Goal: Task Accomplishment & Management: Manage account settings

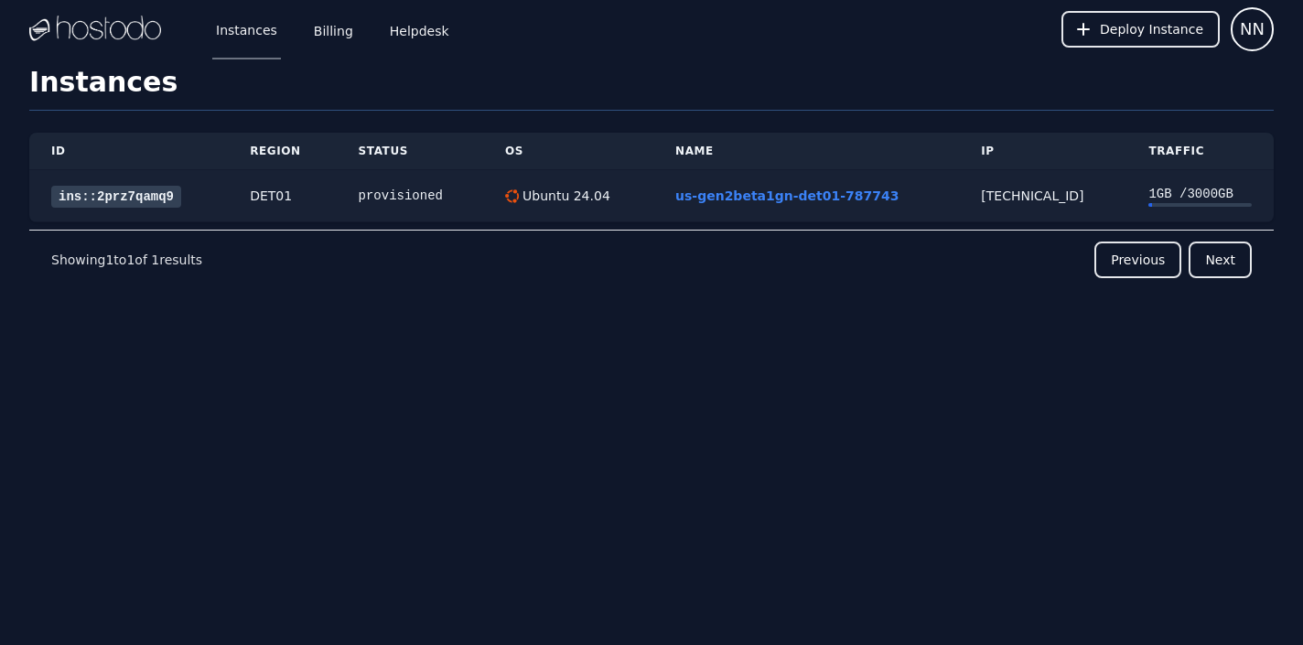
click at [776, 185] on td "us-gen2beta1gn-det01-787743" at bounding box center [806, 196] width 306 height 52
click at [776, 188] on link "us-gen2beta1gn-det01-787743" at bounding box center [786, 195] width 223 height 15
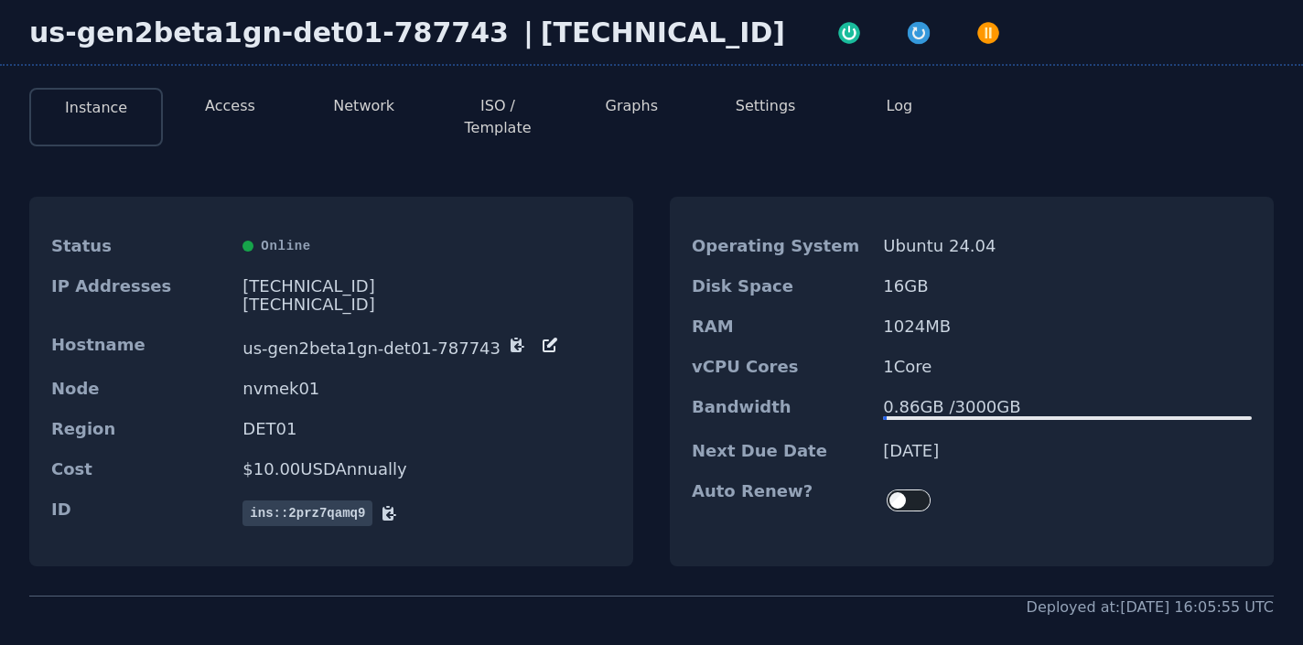
scroll to position [13, 0]
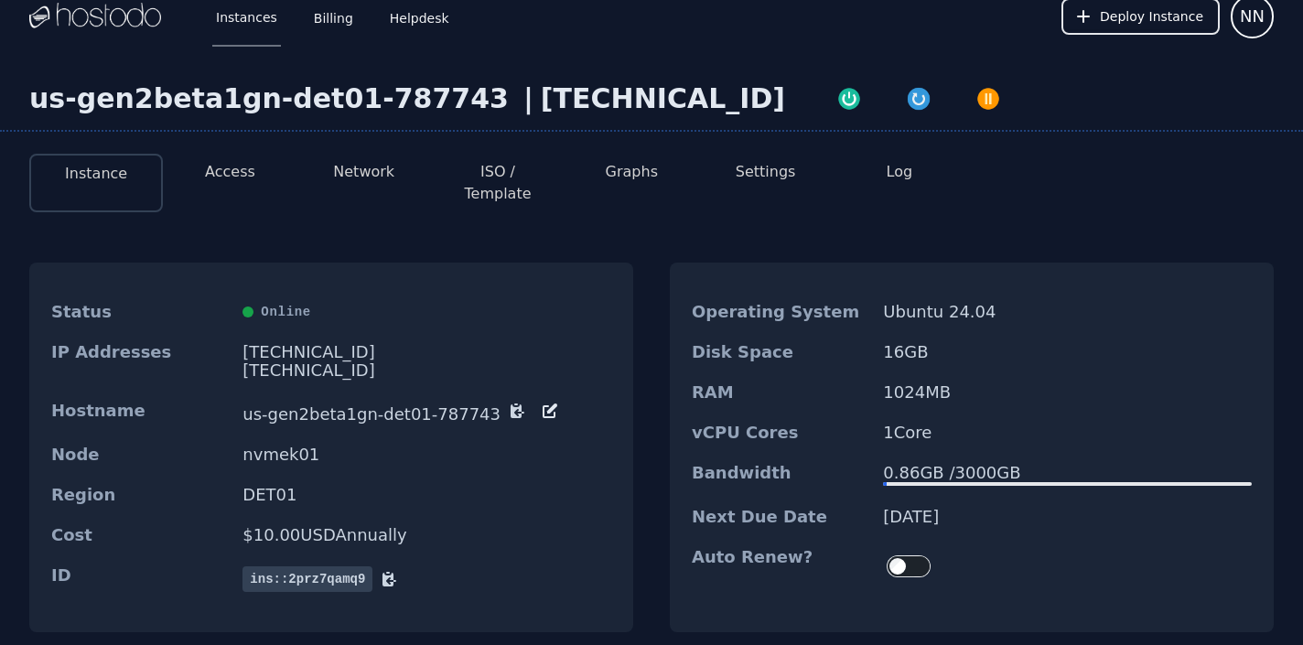
click at [380, 174] on button "Network" at bounding box center [363, 172] width 61 height 22
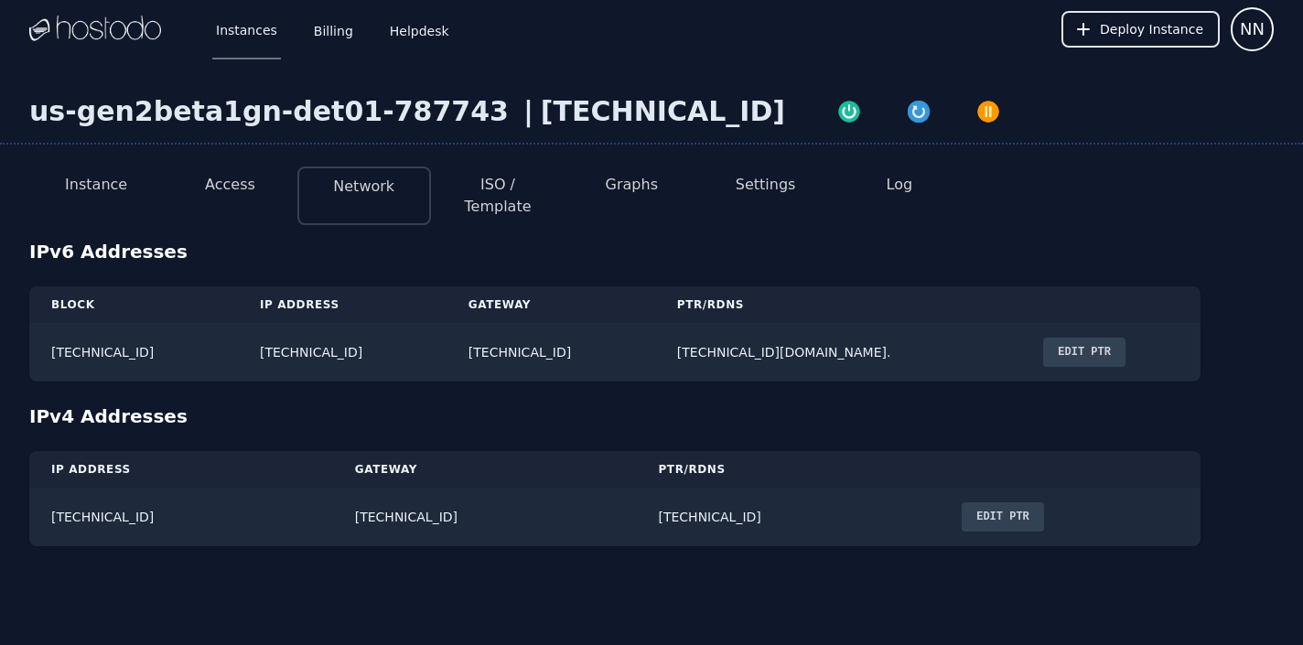
click at [477, 179] on button "ISO / Template" at bounding box center [497, 196] width 104 height 44
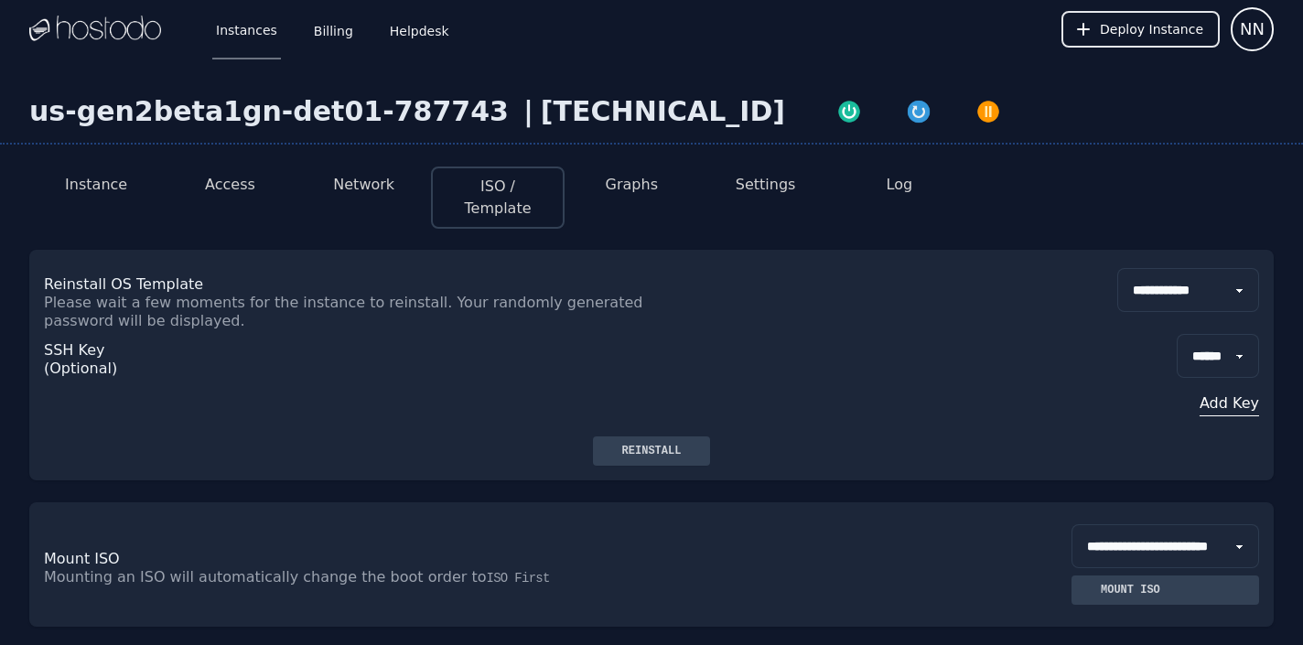
click at [649, 189] on button "Graphs" at bounding box center [632, 185] width 52 height 22
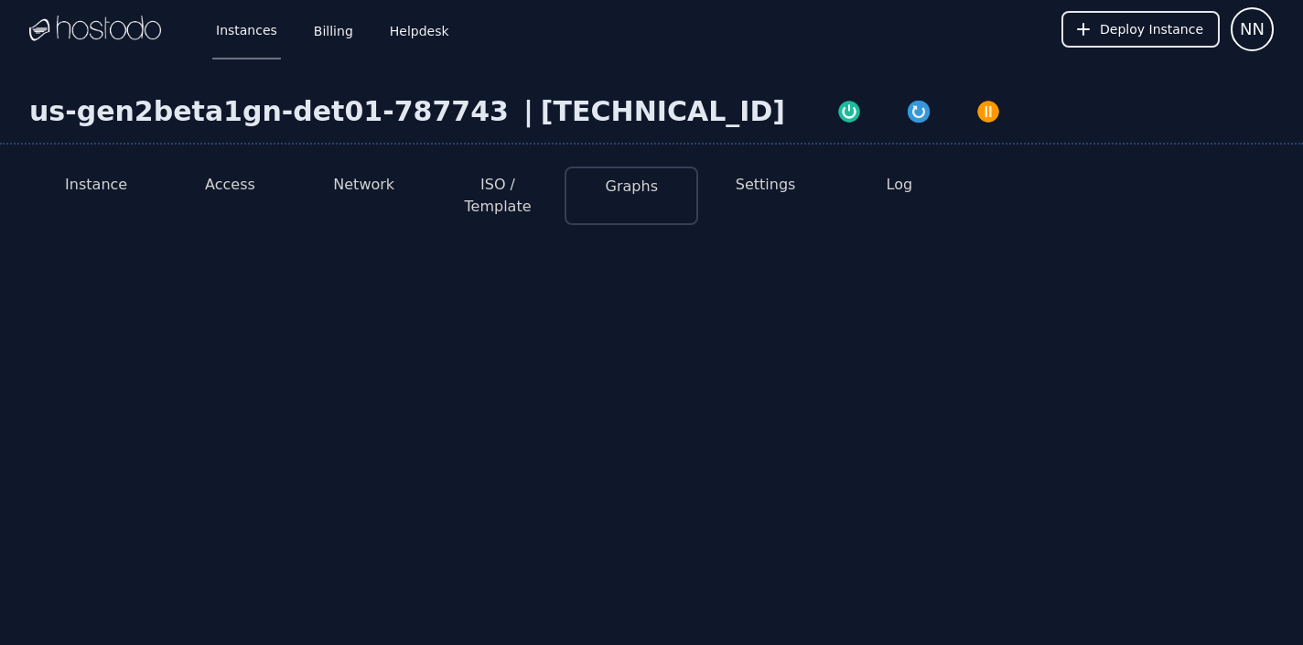
click at [766, 187] on button "Settings" at bounding box center [765, 185] width 60 height 22
click at [118, 181] on button "Instance" at bounding box center [96, 185] width 62 height 22
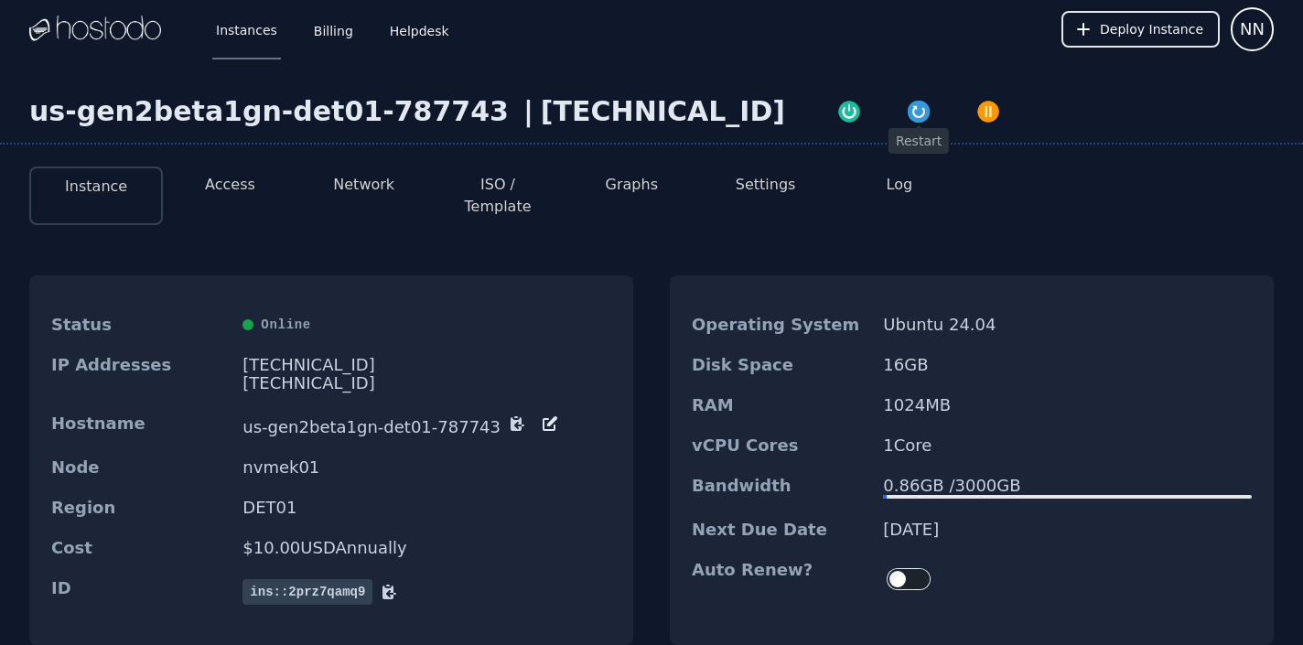
click at [906, 120] on img "button" at bounding box center [919, 112] width 26 height 26
click at [906, 116] on img "button" at bounding box center [919, 112] width 26 height 26
